Goal: Navigation & Orientation: Understand site structure

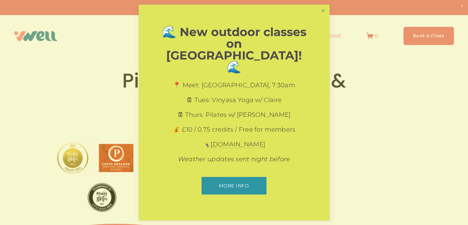
click at [326, 16] on link "Close" at bounding box center [323, 11] width 11 height 11
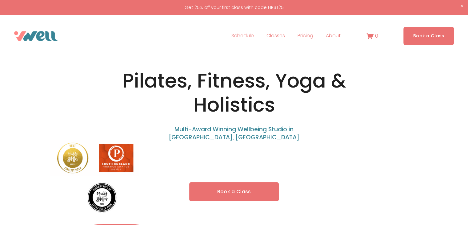
click at [248, 37] on link "Schedule" at bounding box center [243, 36] width 22 height 10
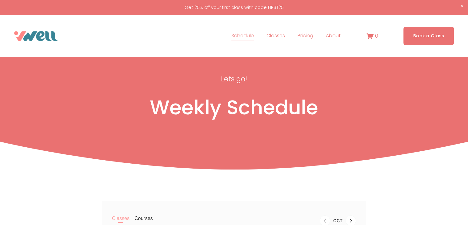
click at [0, 0] on span "Our Team" at bounding box center [0, 0] width 0 height 0
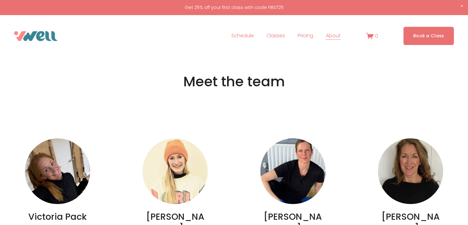
click at [334, 46] on div "Skip to Content Open Menu Close Menu" at bounding box center [234, 36] width 468 height 42
click at [0, 0] on span "The Studio" at bounding box center [0, 0] width 0 height 0
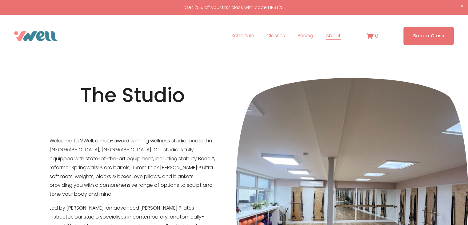
click at [0, 0] on span "FAQs" at bounding box center [0, 0] width 0 height 0
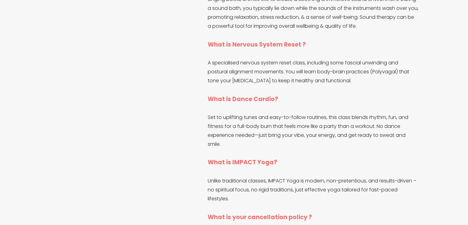
scroll to position [842, 0]
